Goal: Transaction & Acquisition: Purchase product/service

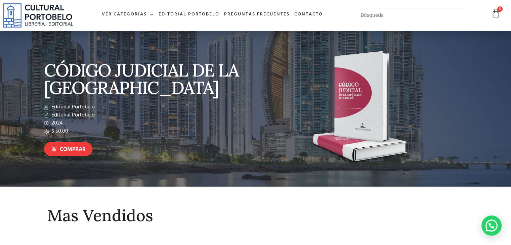
click at [384, 14] on input "text" at bounding box center [412, 15] width 115 height 14
type input "CÓDIGO"
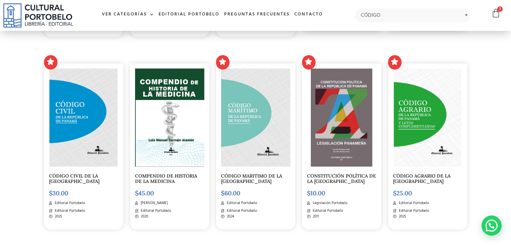
scroll to position [808, 0]
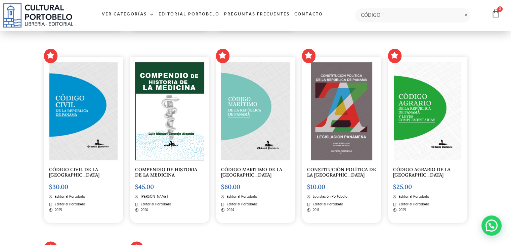
click at [81, 90] on img at bounding box center [83, 111] width 68 height 98
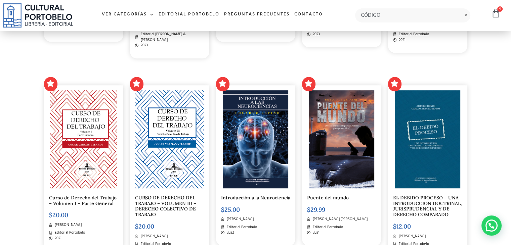
scroll to position [0, 0]
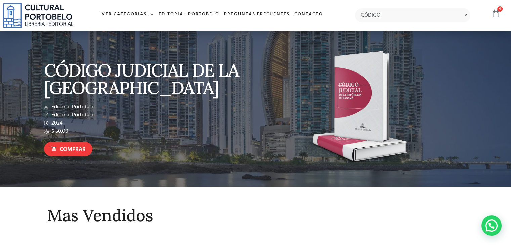
click at [499, 13] on icon at bounding box center [495, 12] width 9 height 9
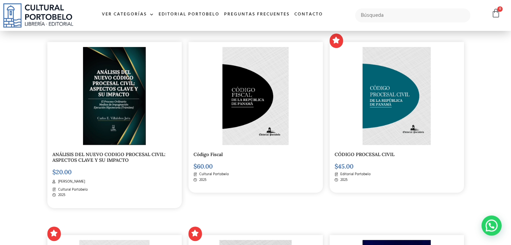
scroll to position [163, 0]
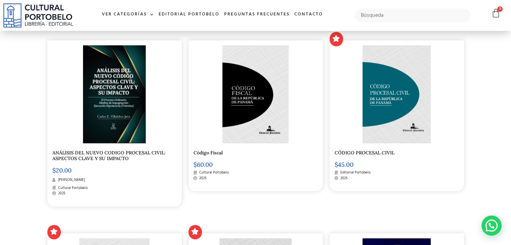
click at [108, 108] on img at bounding box center [114, 94] width 63 height 98
click at [381, 93] on img at bounding box center [397, 95] width 68 height 98
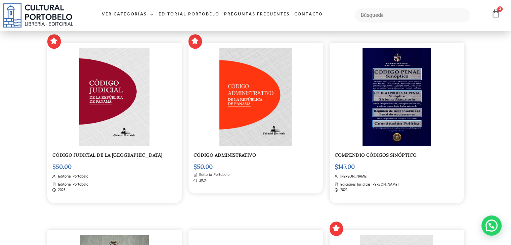
scroll to position [360, 0]
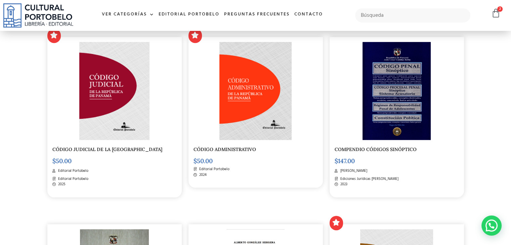
click at [114, 93] on img at bounding box center [114, 91] width 70 height 98
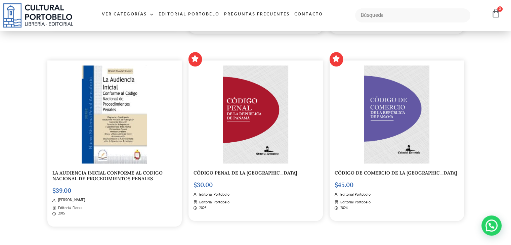
scroll to position [379, 0]
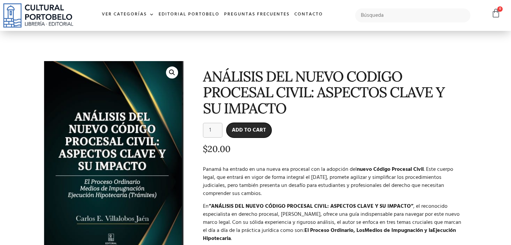
click at [245, 128] on button "Add to cart" at bounding box center [249, 130] width 45 height 15
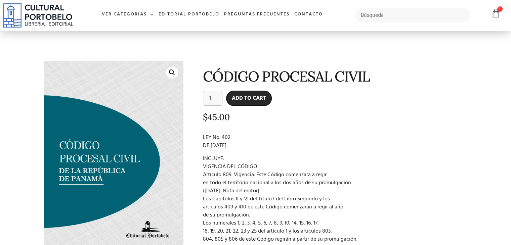
click at [253, 97] on button "Add to cart" at bounding box center [249, 98] width 45 height 15
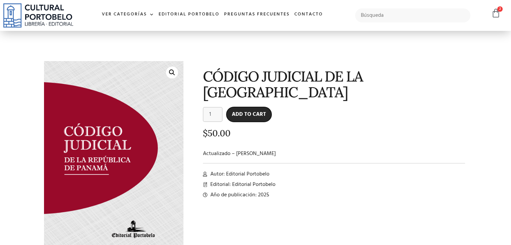
click at [257, 114] on button "Add to cart" at bounding box center [249, 114] width 45 height 15
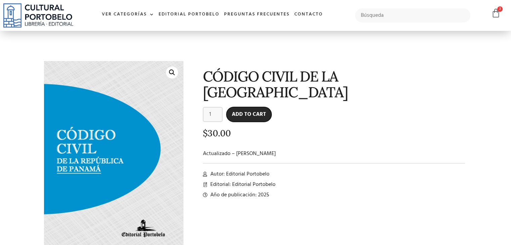
click at [249, 113] on button "Add to cart" at bounding box center [249, 114] width 45 height 15
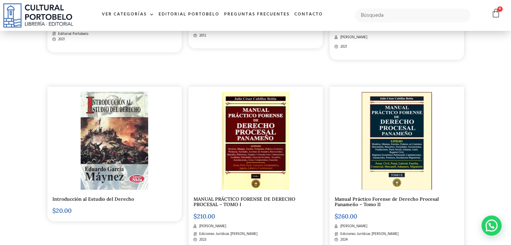
scroll to position [525, 0]
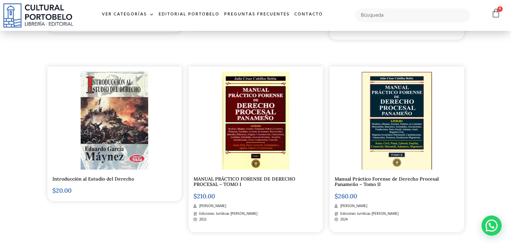
click at [398, 126] on img at bounding box center [396, 121] width 71 height 98
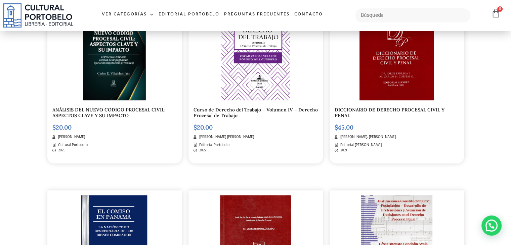
scroll to position [0, 0]
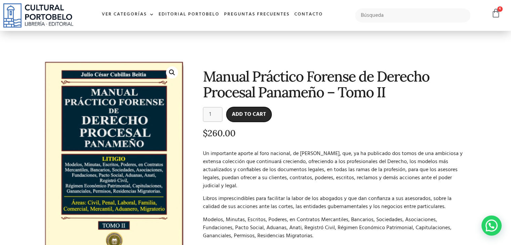
click at [258, 113] on button "Add to cart" at bounding box center [249, 114] width 45 height 15
